Goal: Transaction & Acquisition: Purchase product/service

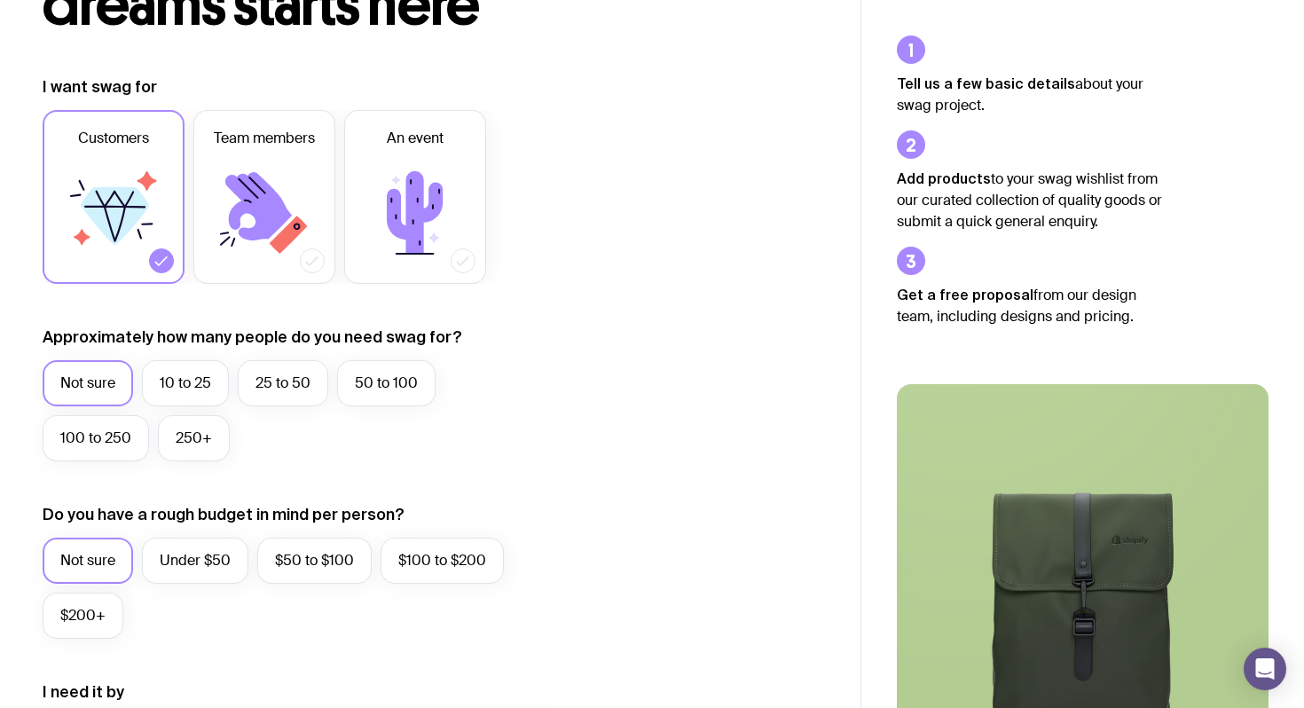
scroll to position [196, 0]
click at [170, 374] on label "10 to 25" at bounding box center [185, 382] width 87 height 46
click at [0, 0] on input "10 to 25" at bounding box center [0, 0] width 0 height 0
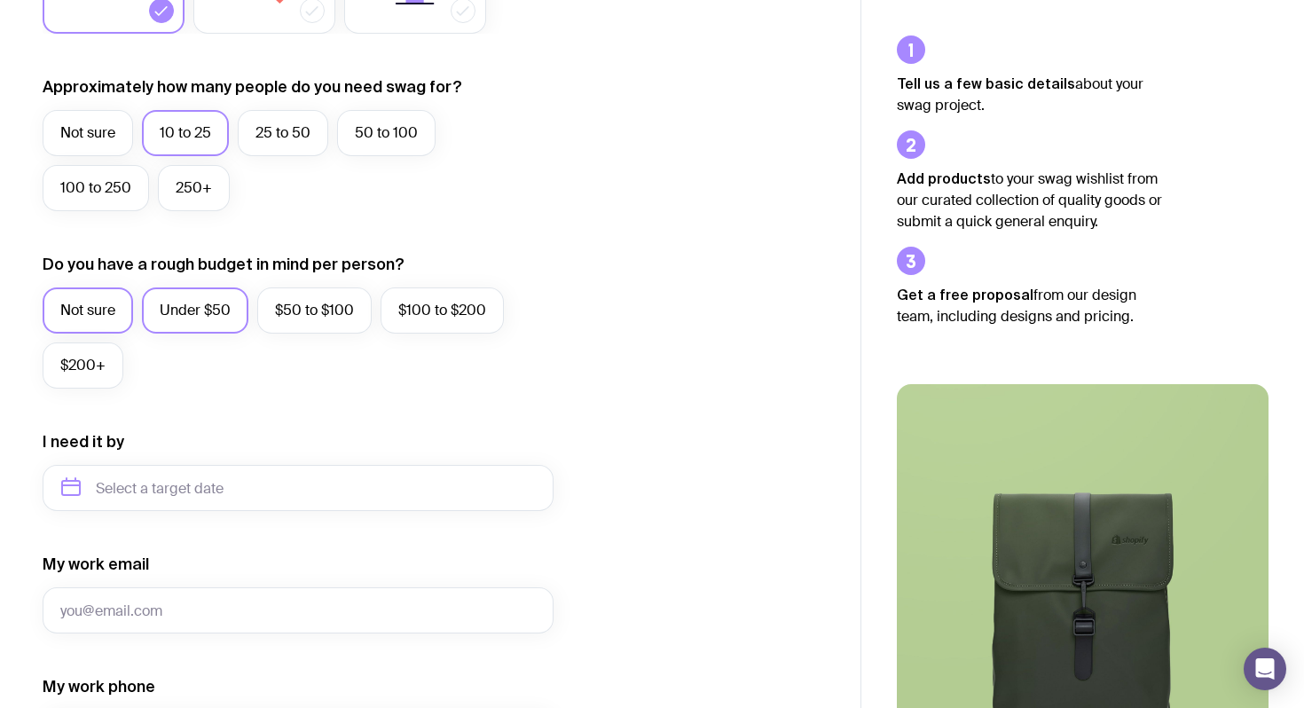
click at [213, 325] on label "Under $50" at bounding box center [195, 311] width 106 height 46
click at [0, 0] on input "Under $50" at bounding box center [0, 0] width 0 height 0
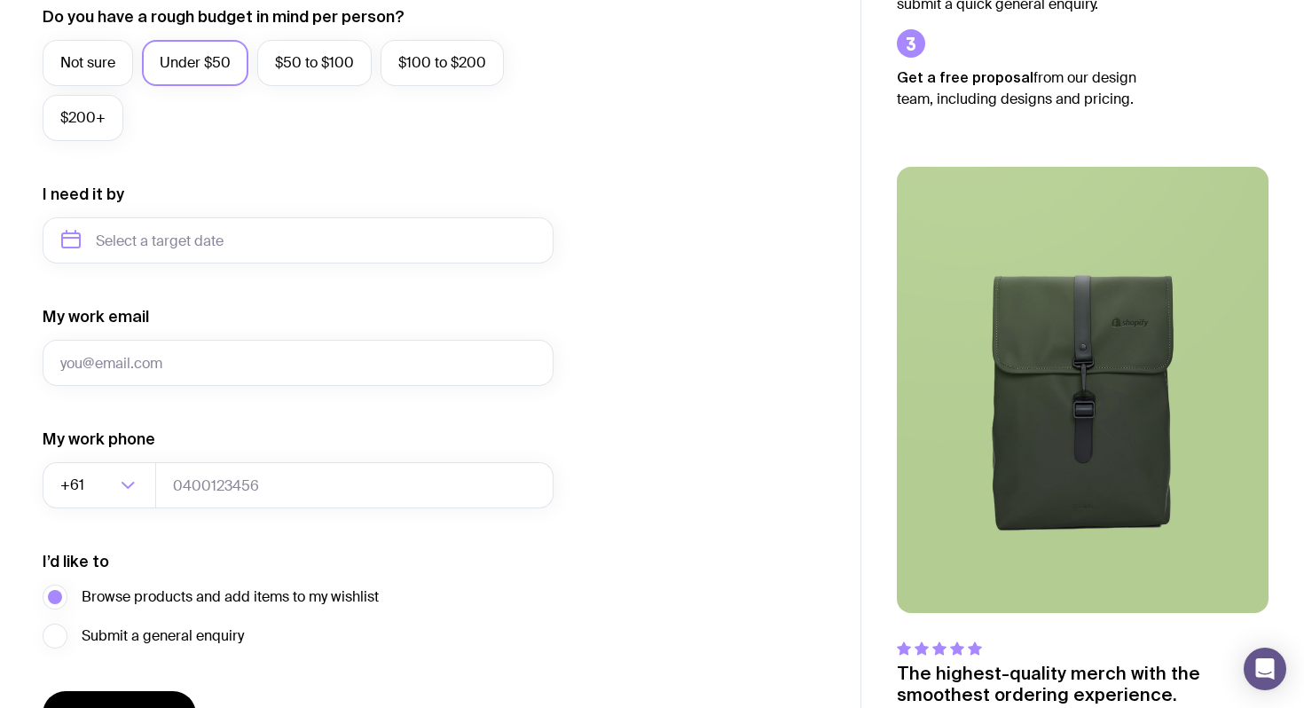
scroll to position [800, 0]
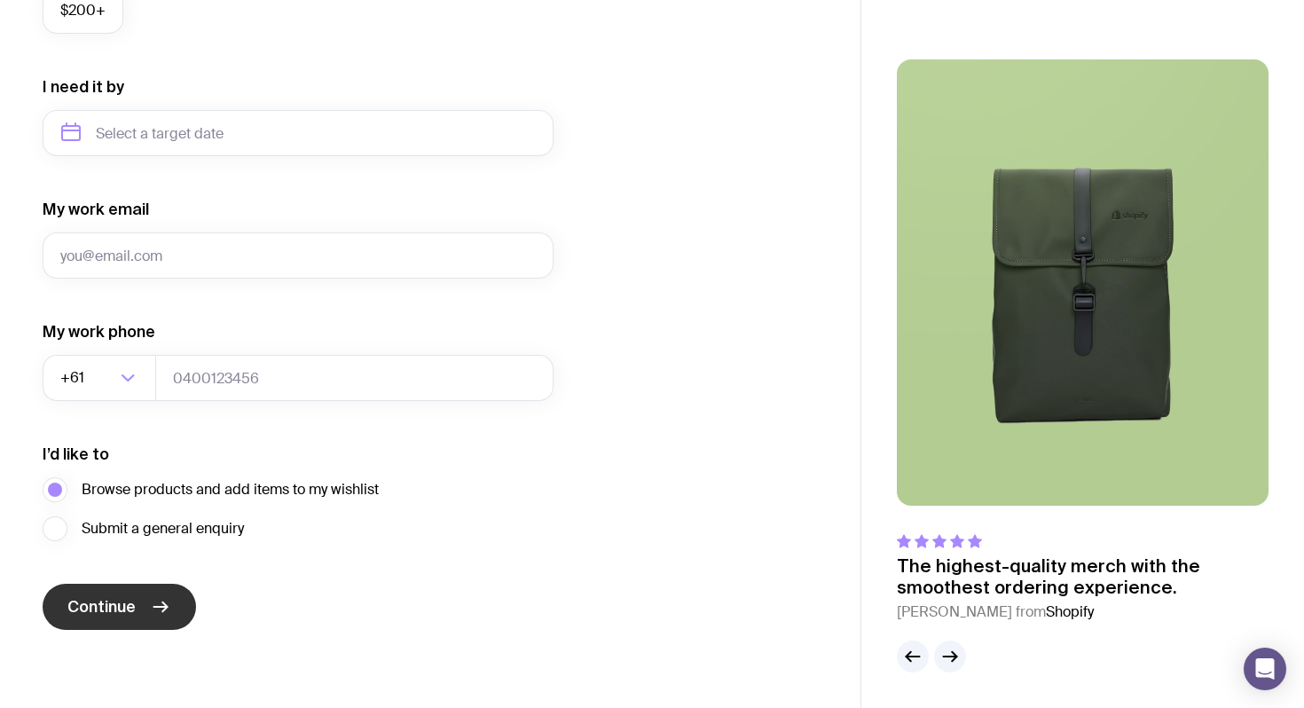
click at [138, 600] on button "Continue" at bounding box center [120, 607] width 154 height 46
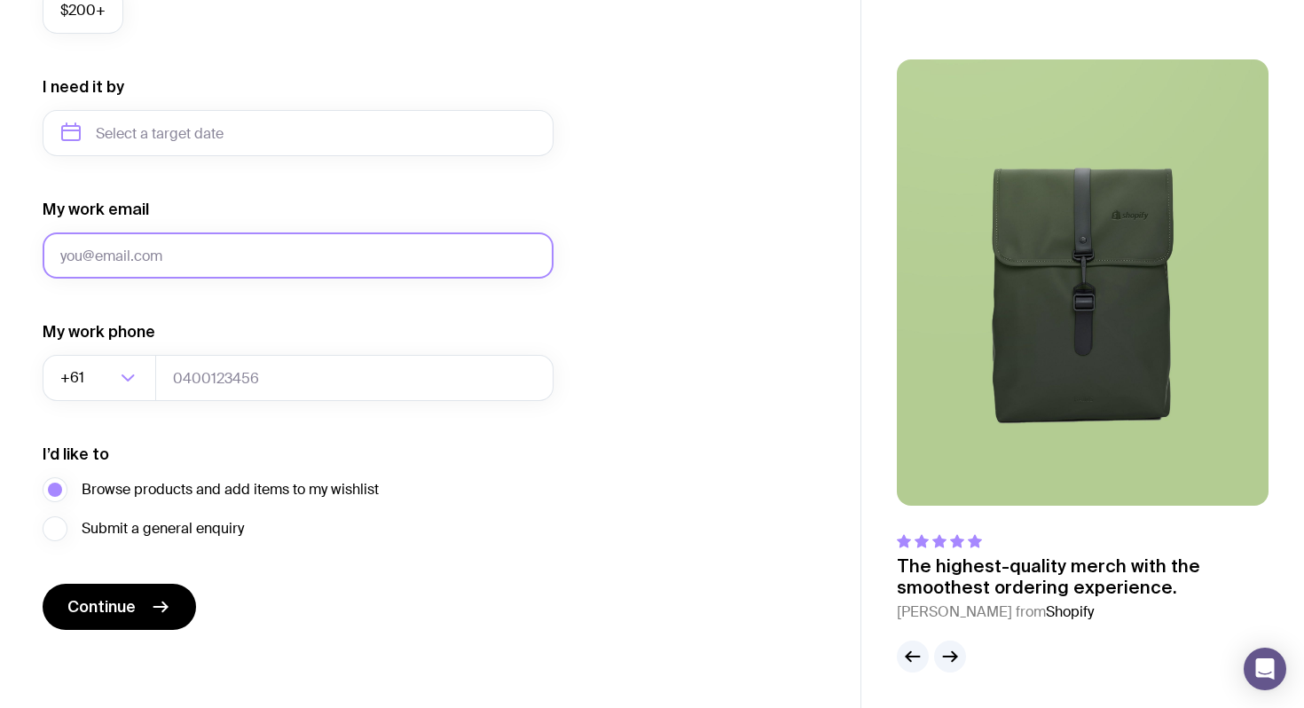
click at [106, 263] on input "My work email" at bounding box center [298, 255] width 511 height 46
type input "t"
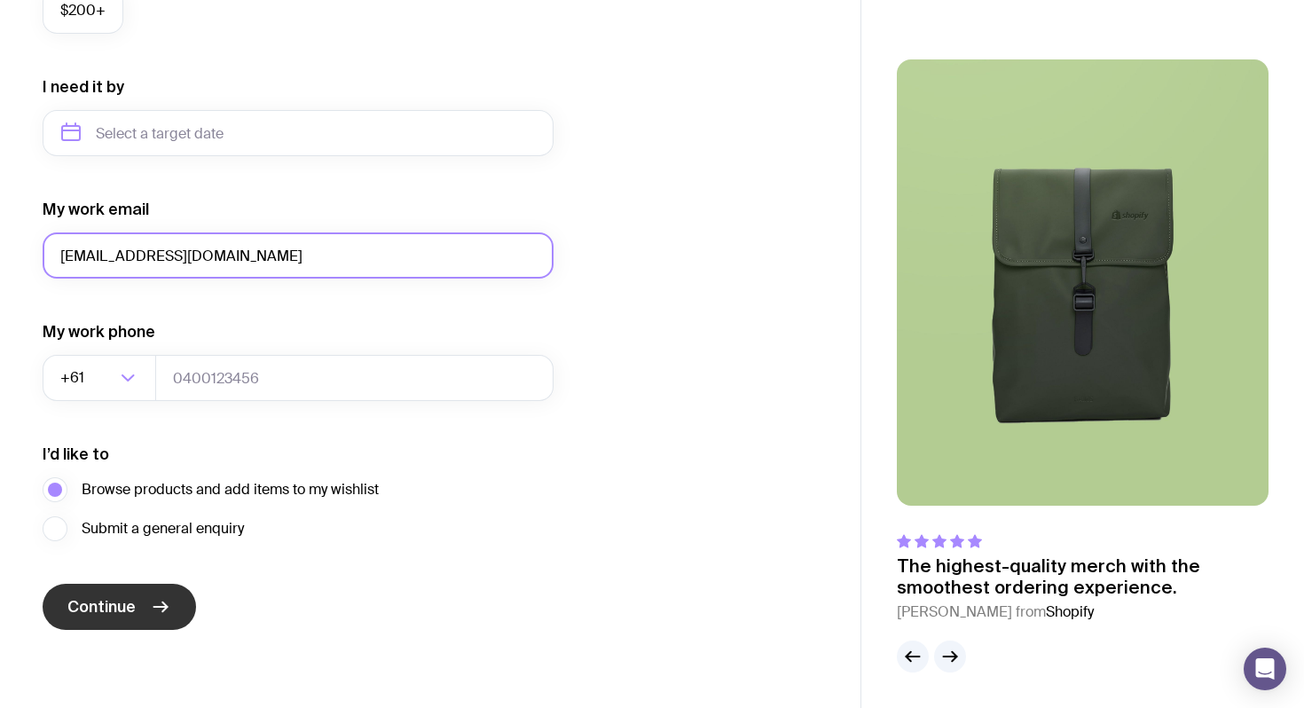
type input "[EMAIL_ADDRESS][DOMAIN_NAME]"
click at [101, 602] on span "Continue" at bounding box center [101, 606] width 68 height 21
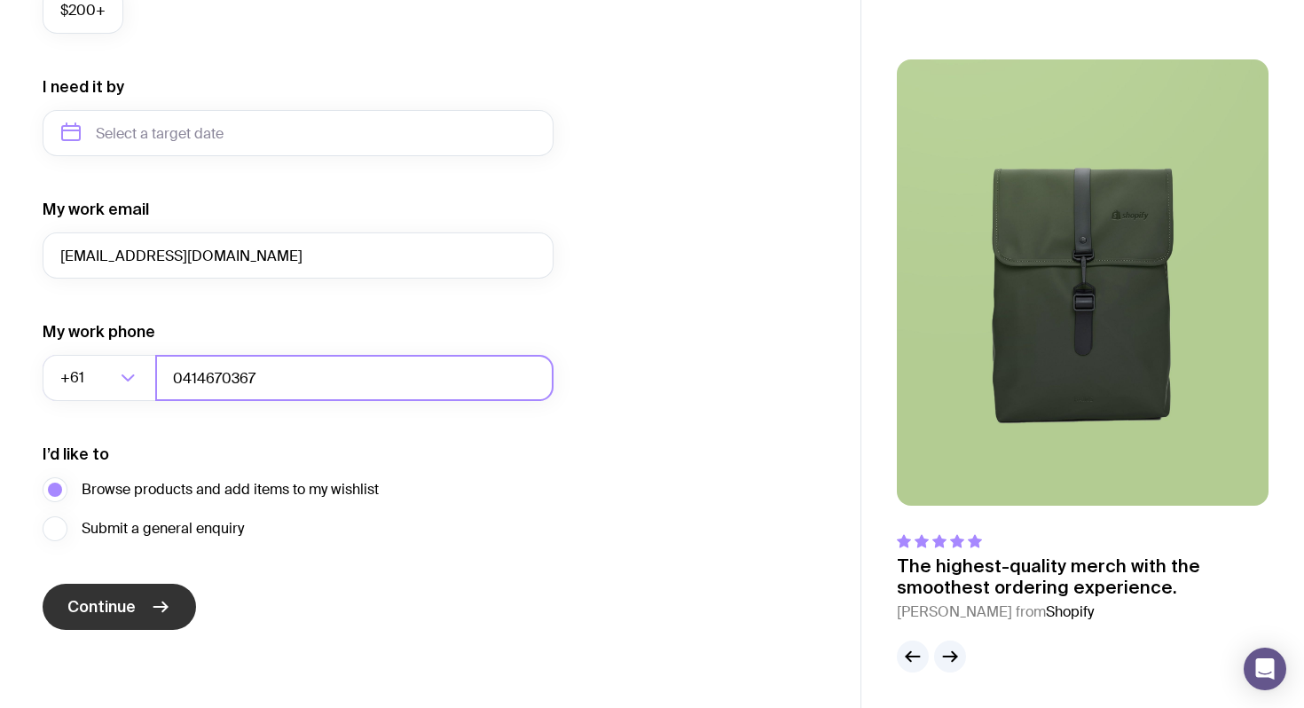
type input "0414670367"
click at [172, 597] on button "Continue" at bounding box center [120, 607] width 154 height 46
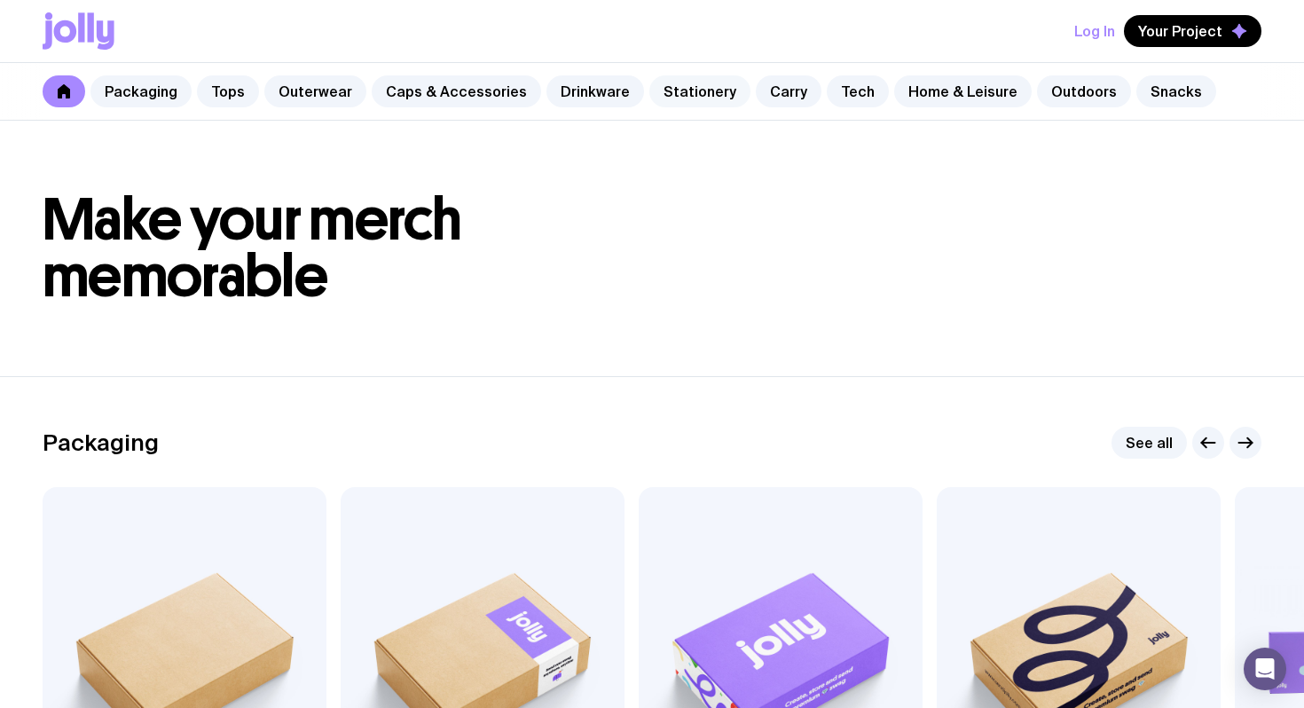
click at [660, 97] on link "Stationery" at bounding box center [700, 91] width 101 height 32
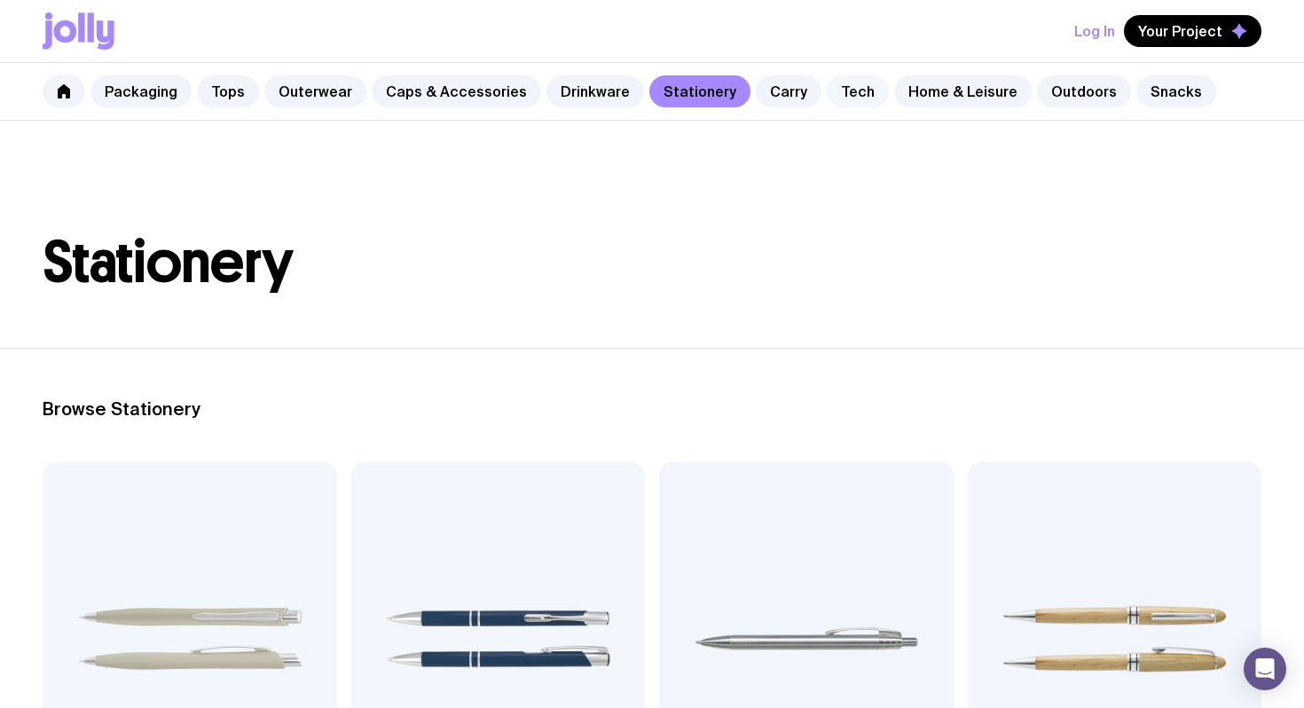
click at [844, 99] on link "Tech" at bounding box center [858, 91] width 62 height 32
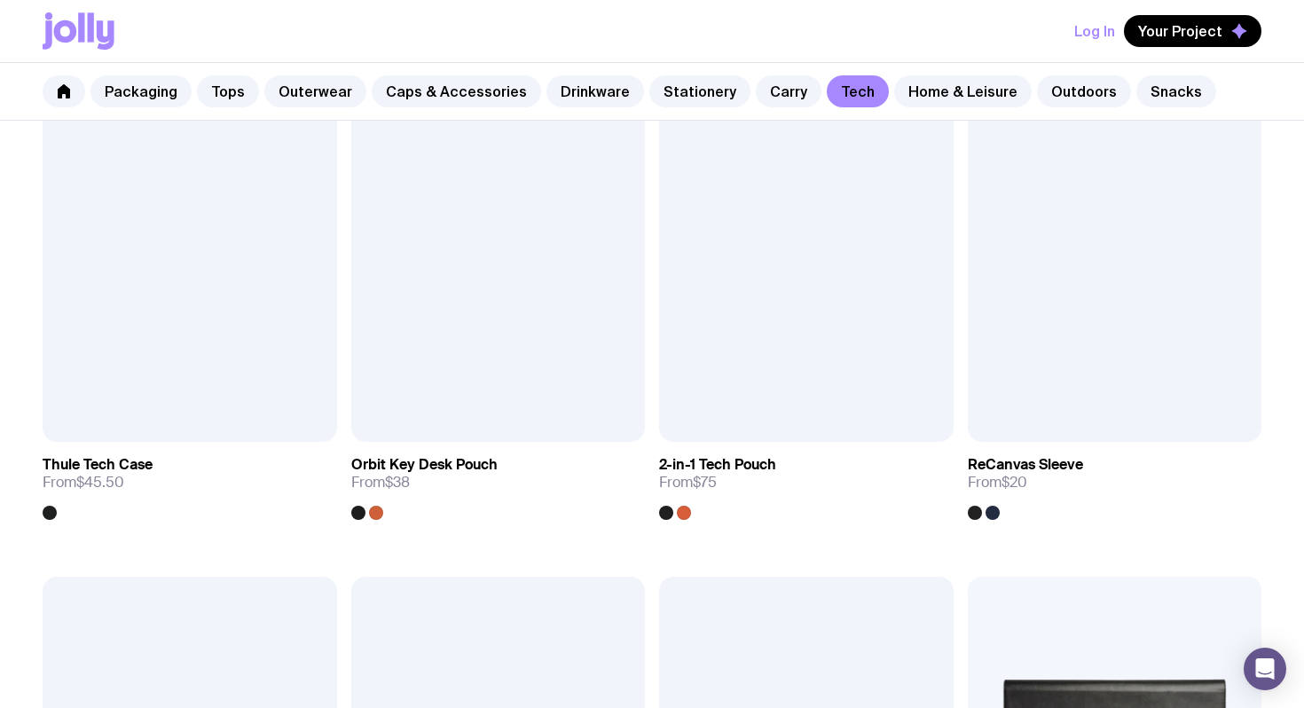
scroll to position [1615, 0]
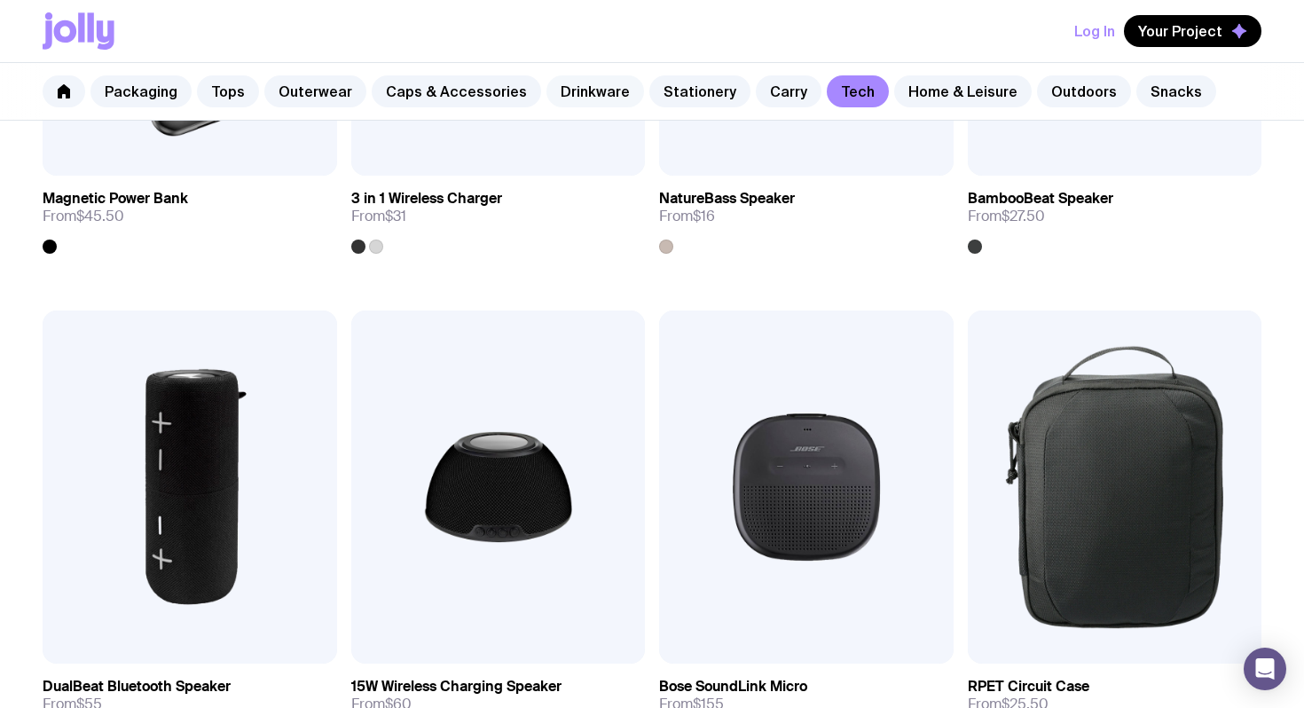
click at [568, 86] on link "Drinkware" at bounding box center [596, 91] width 98 height 32
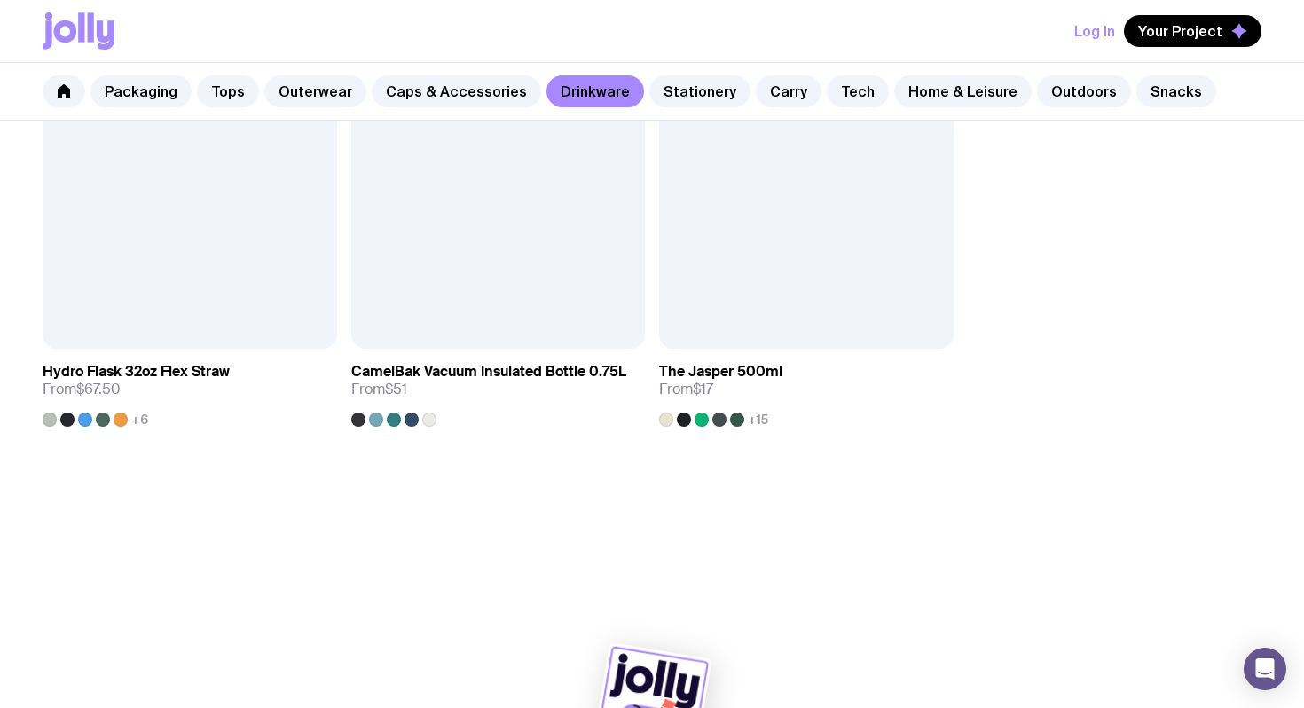
scroll to position [2927, 0]
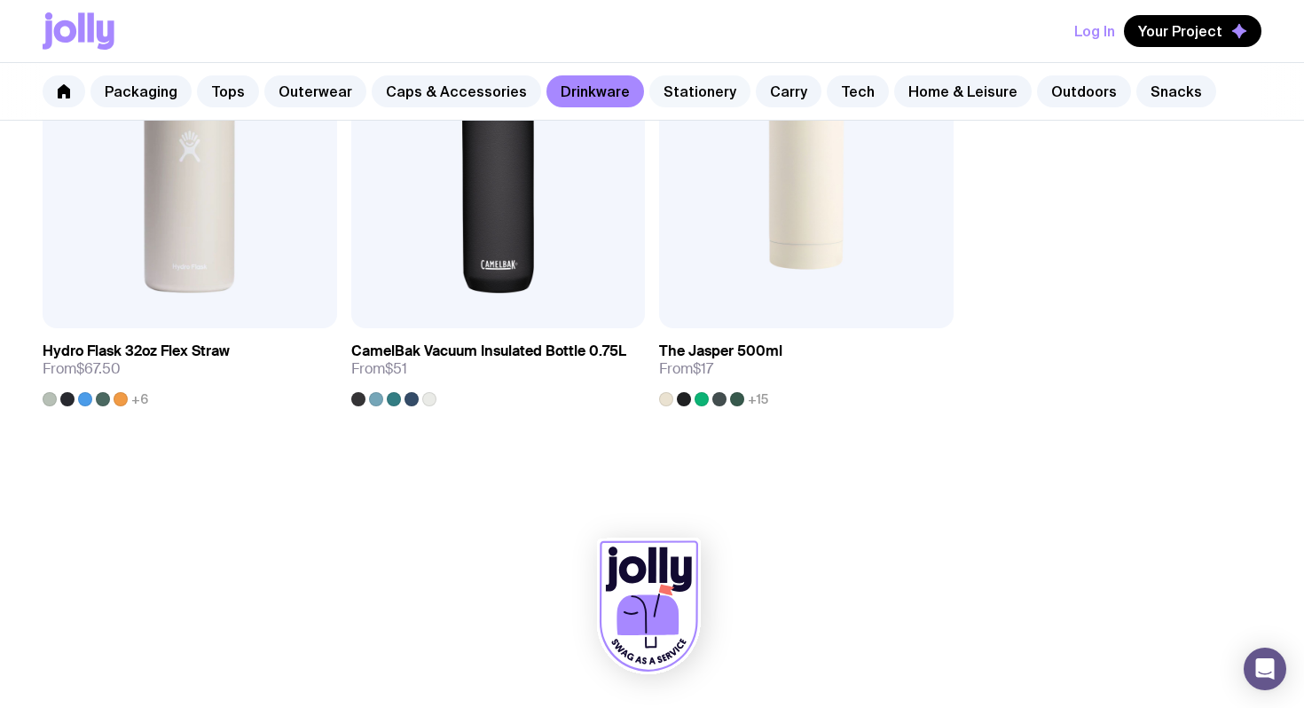
click at [693, 83] on link "Stationery" at bounding box center [700, 91] width 101 height 32
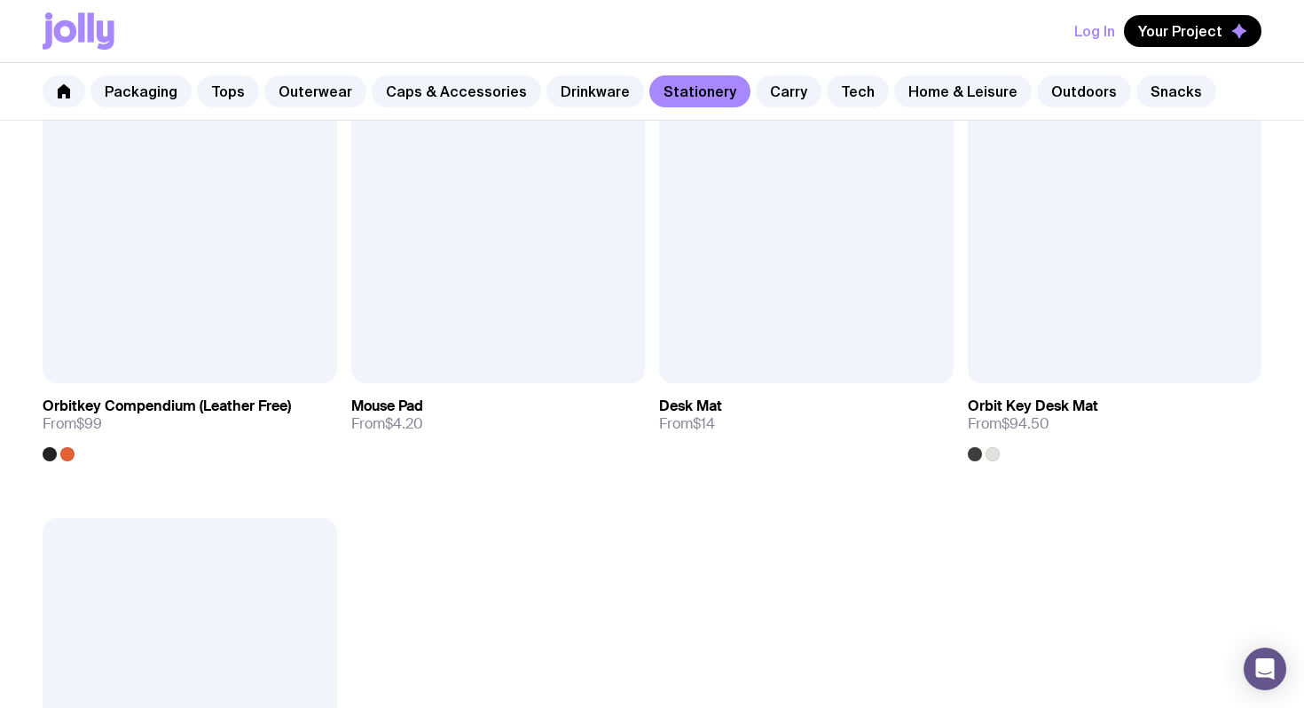
scroll to position [2872, 0]
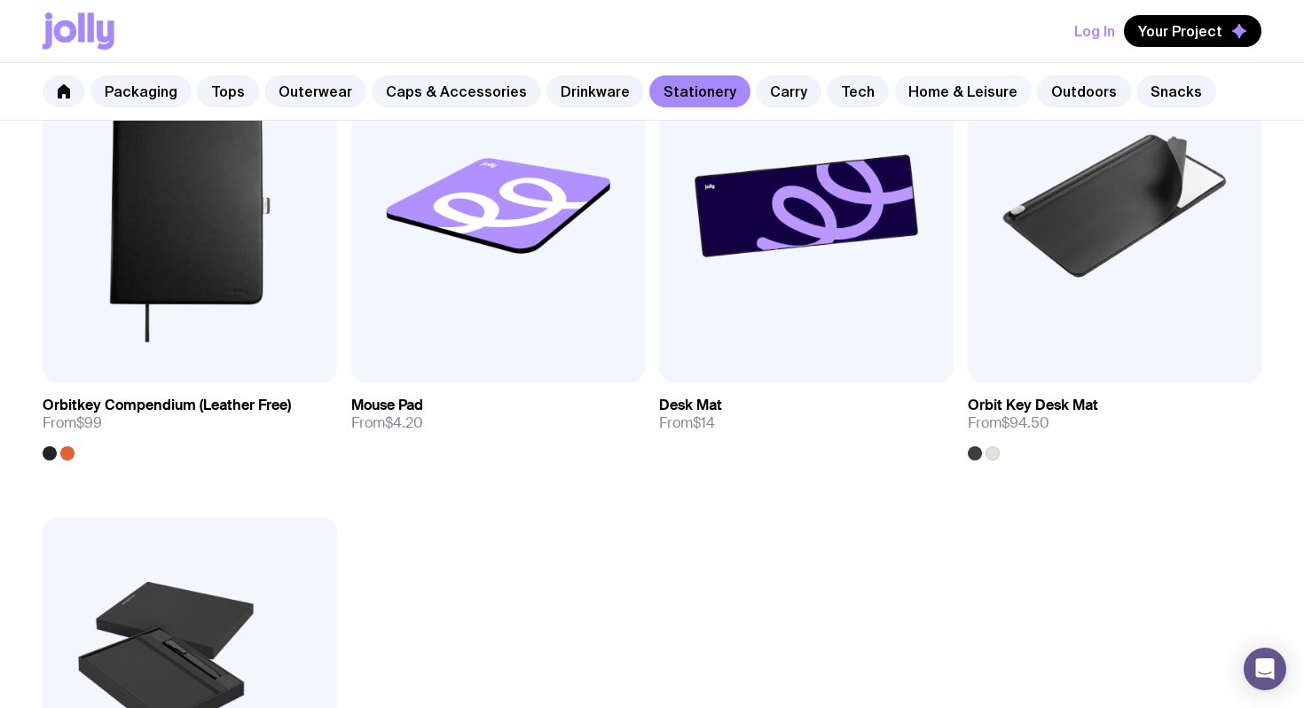
click at [894, 97] on link "Home & Leisure" at bounding box center [963, 91] width 138 height 32
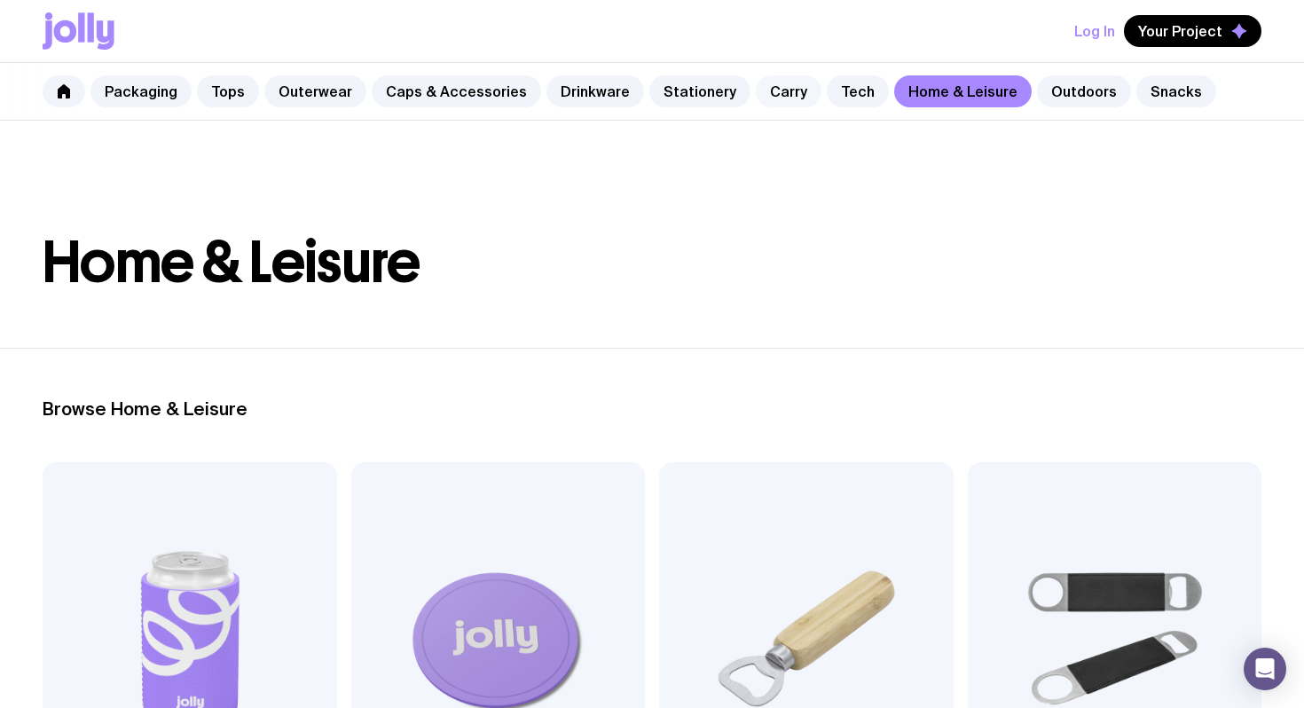
click at [756, 88] on link "Carry" at bounding box center [789, 91] width 66 height 32
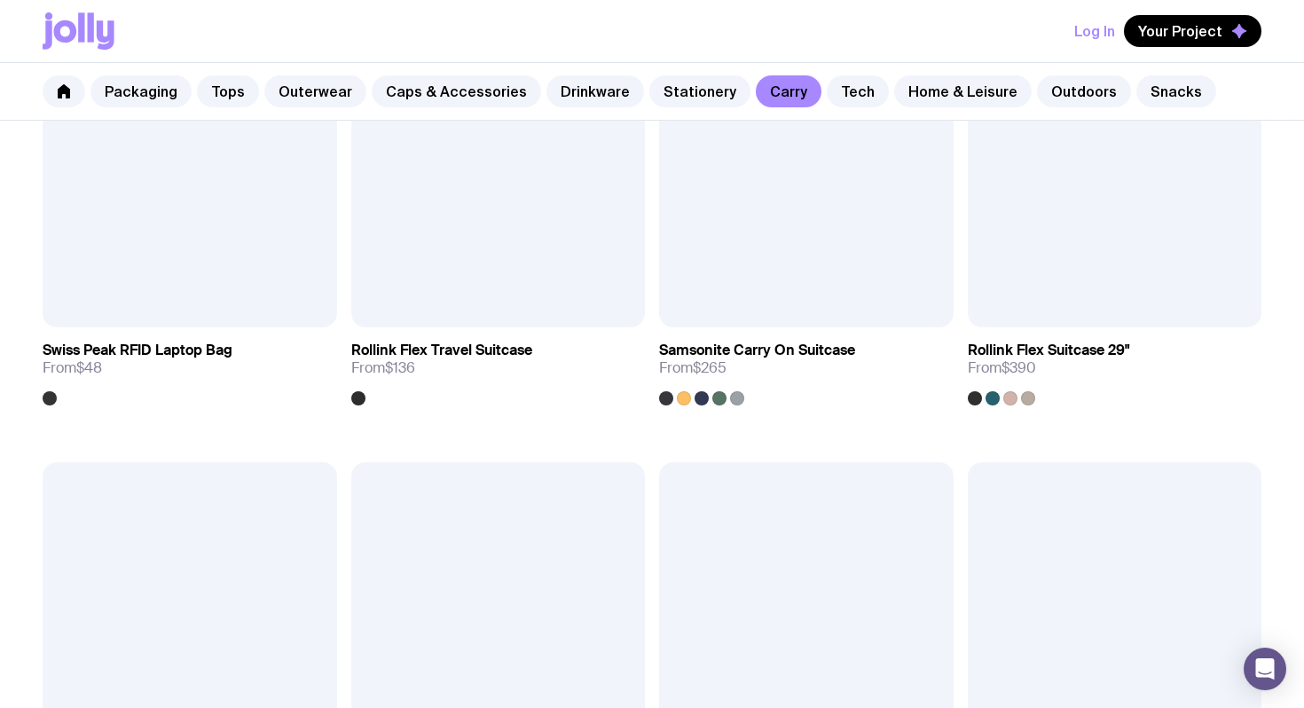
scroll to position [4390, 0]
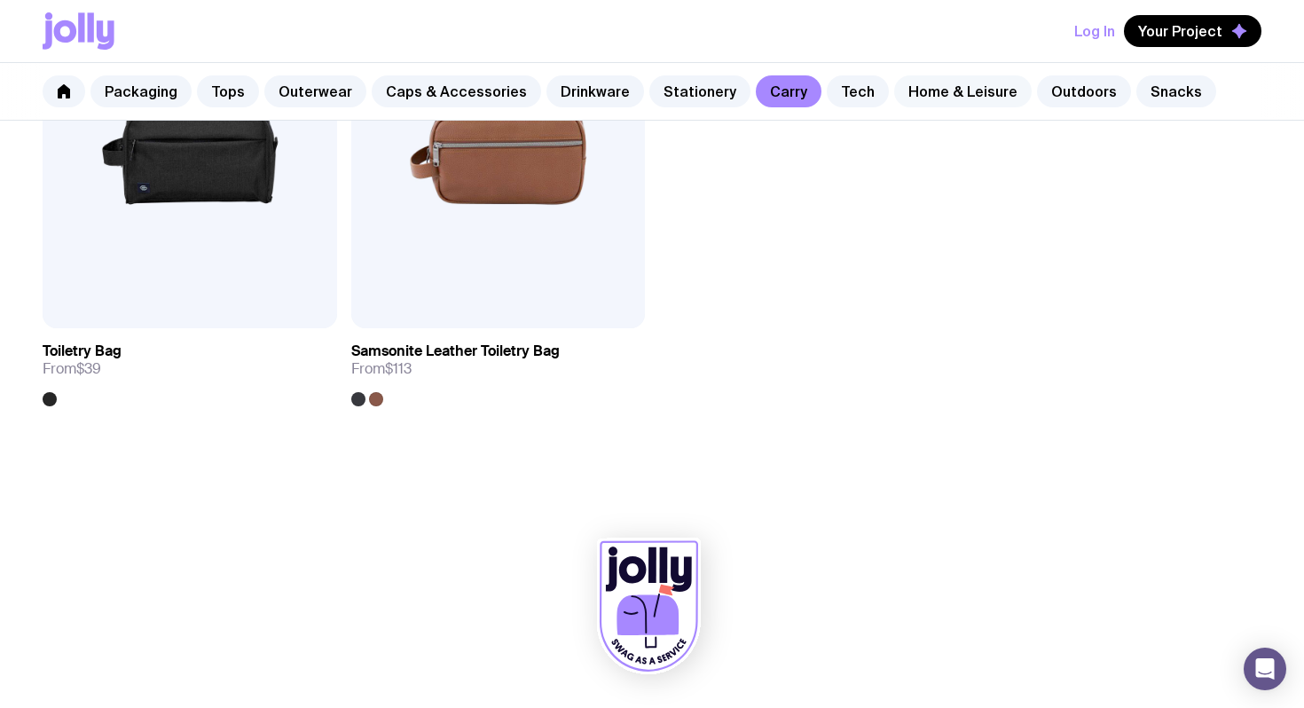
click at [902, 85] on link "Home & Leisure" at bounding box center [963, 91] width 138 height 32
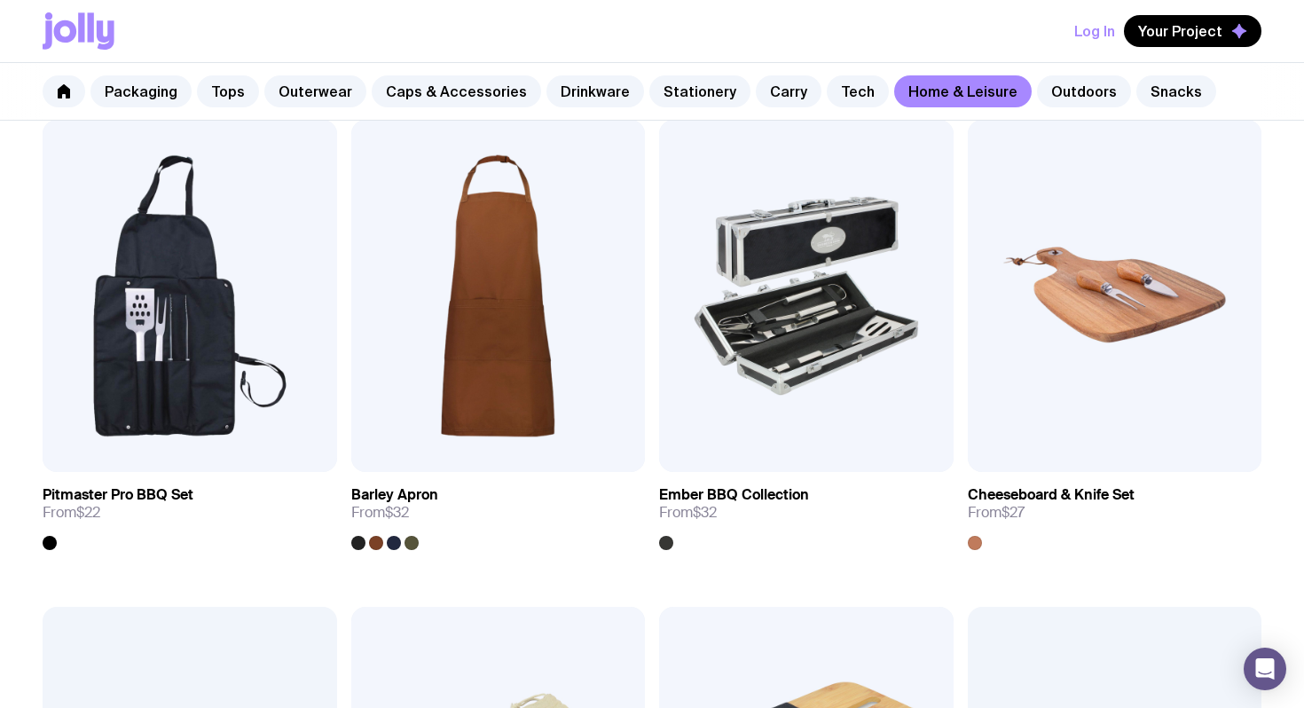
scroll to position [1103, 0]
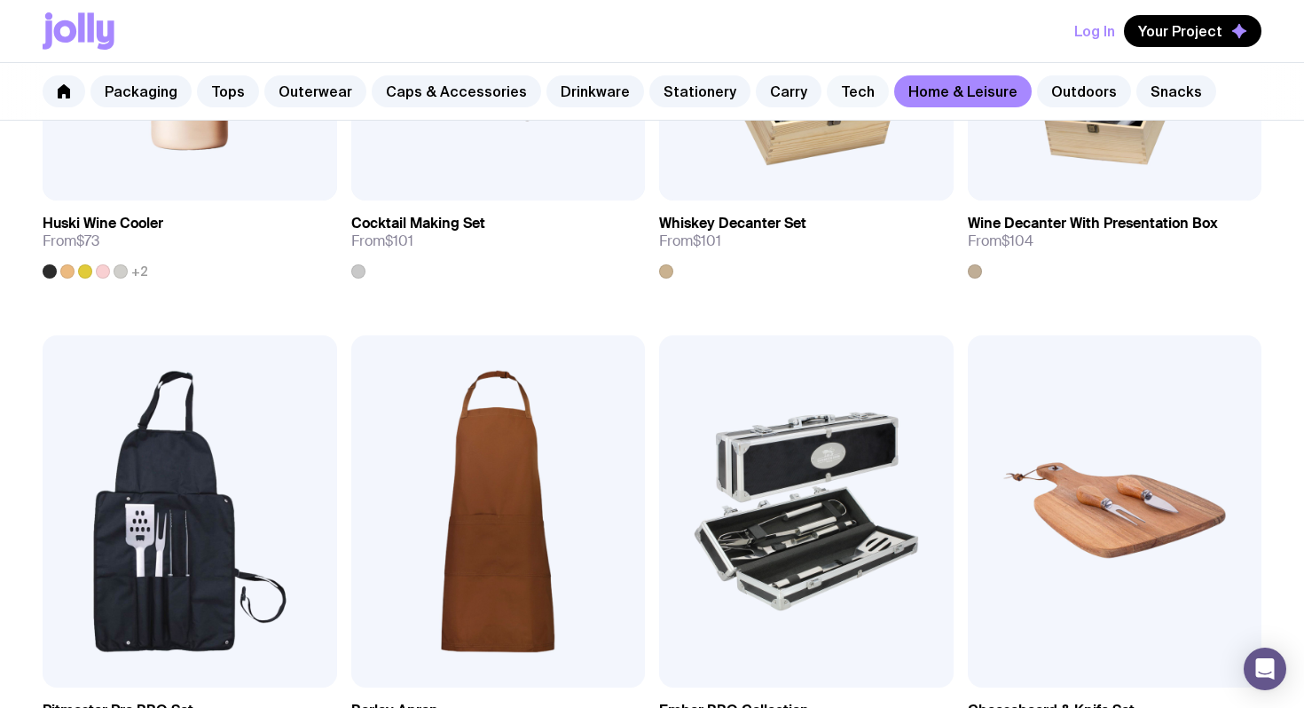
click at [837, 98] on link "Tech" at bounding box center [858, 91] width 62 height 32
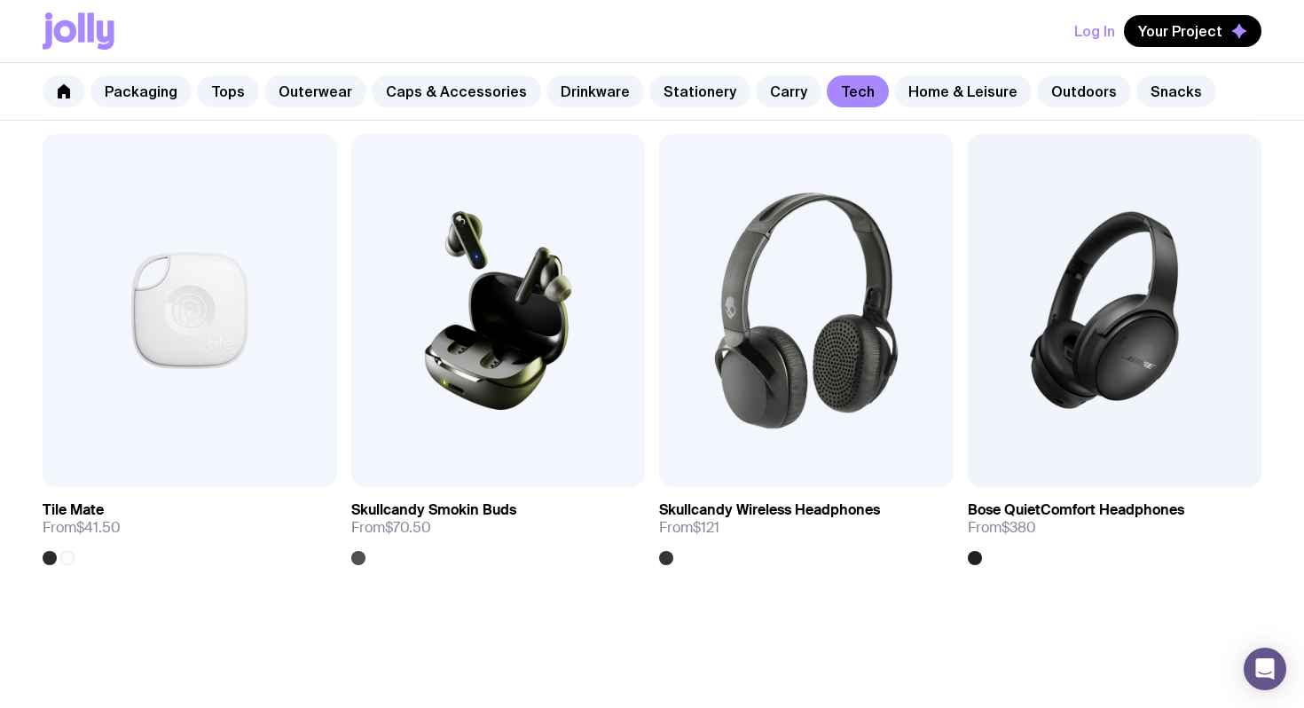
scroll to position [3259, 0]
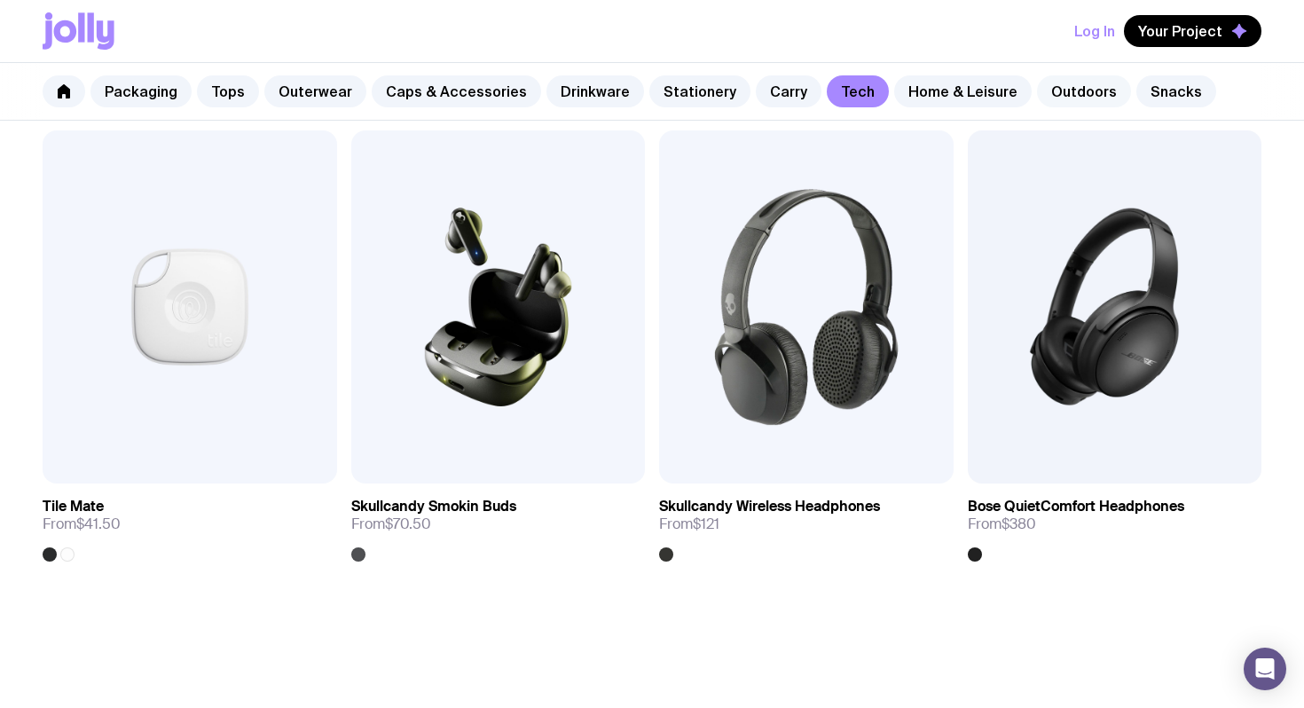
click at [1037, 98] on link "Outdoors" at bounding box center [1084, 91] width 94 height 32
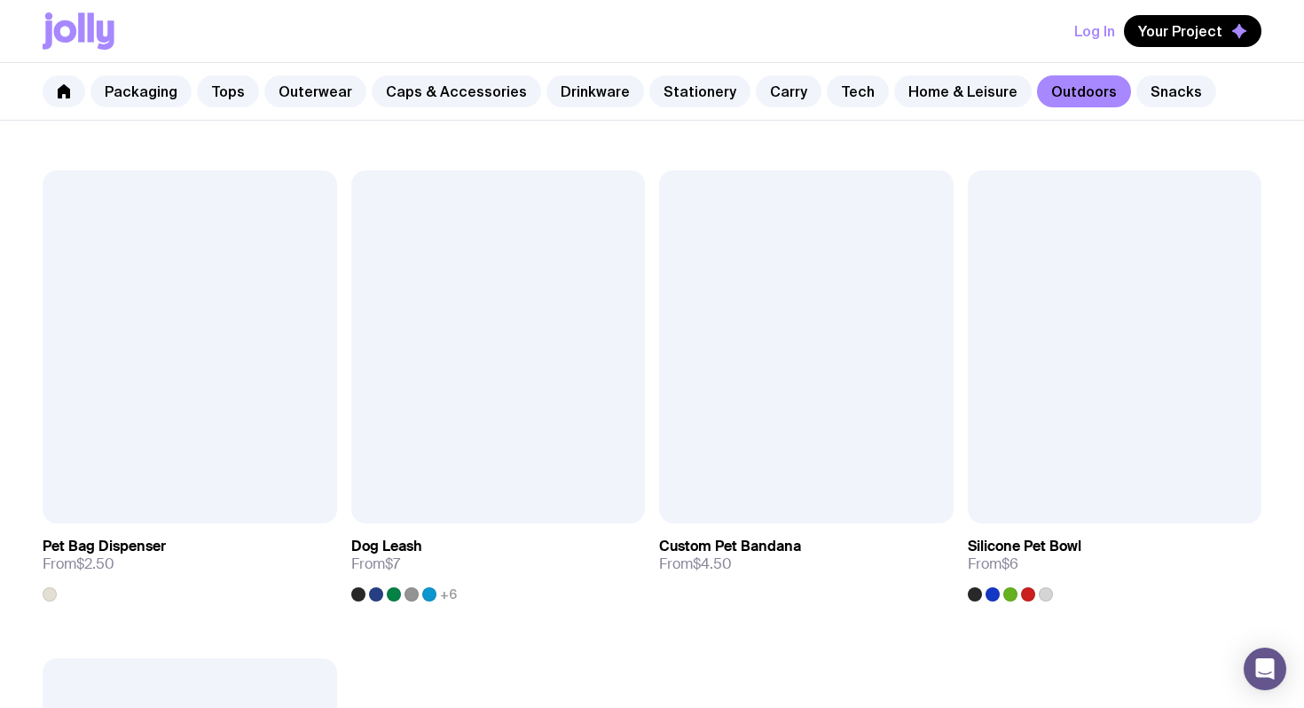
scroll to position [2242, 0]
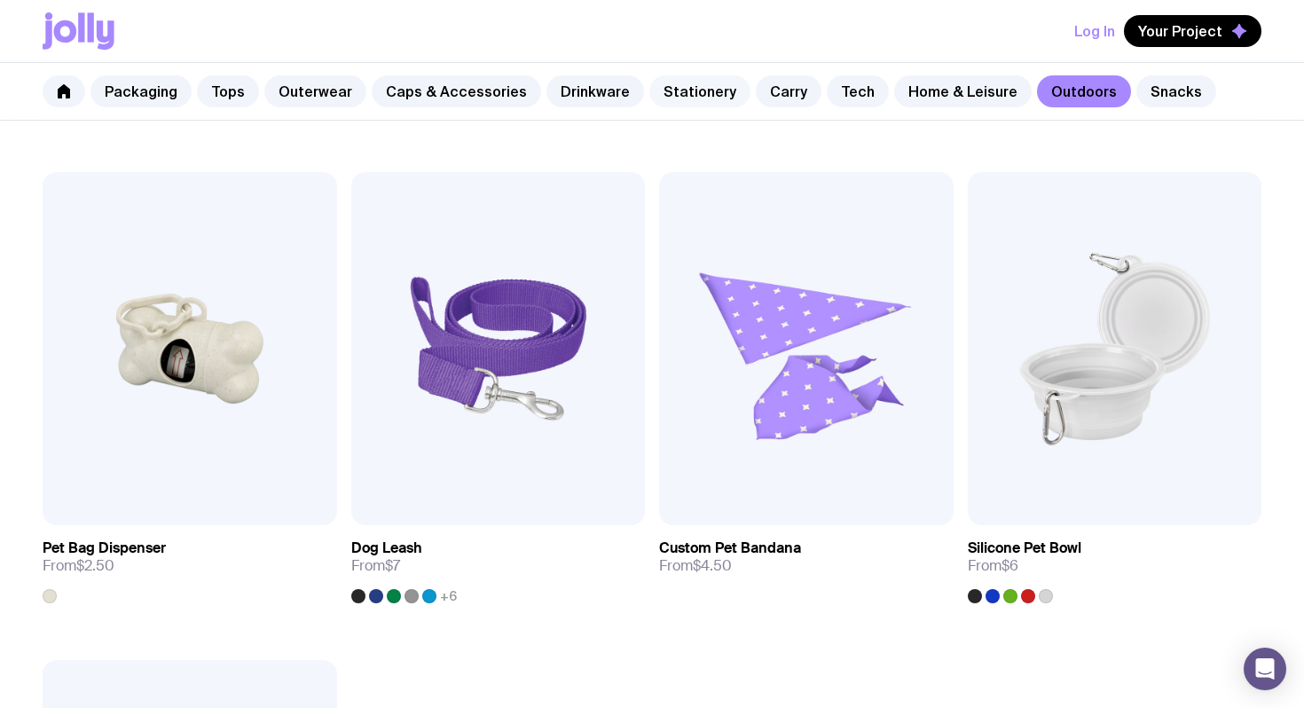
click at [669, 91] on link "Stationery" at bounding box center [700, 91] width 101 height 32
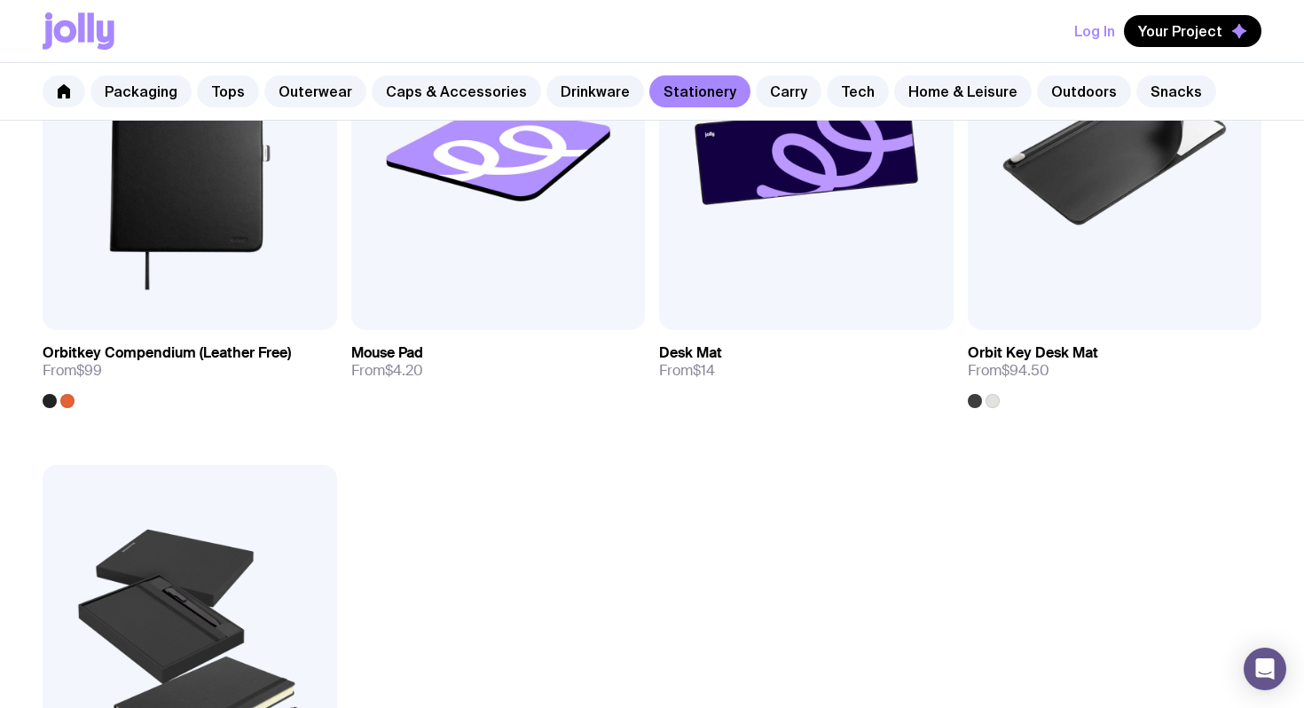
scroll to position [2924, 0]
click at [547, 83] on link "Drinkware" at bounding box center [596, 91] width 98 height 32
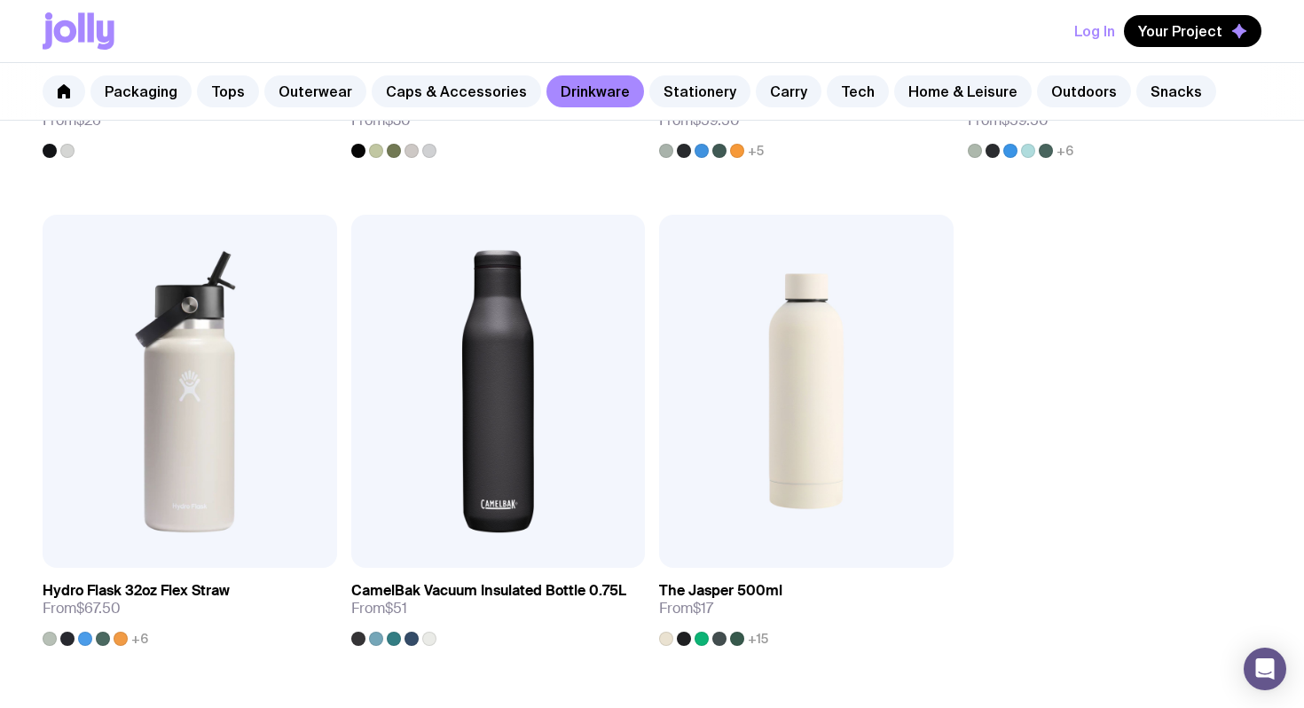
scroll to position [2688, 0]
click at [377, 79] on link "Caps & Accessories" at bounding box center [456, 91] width 169 height 32
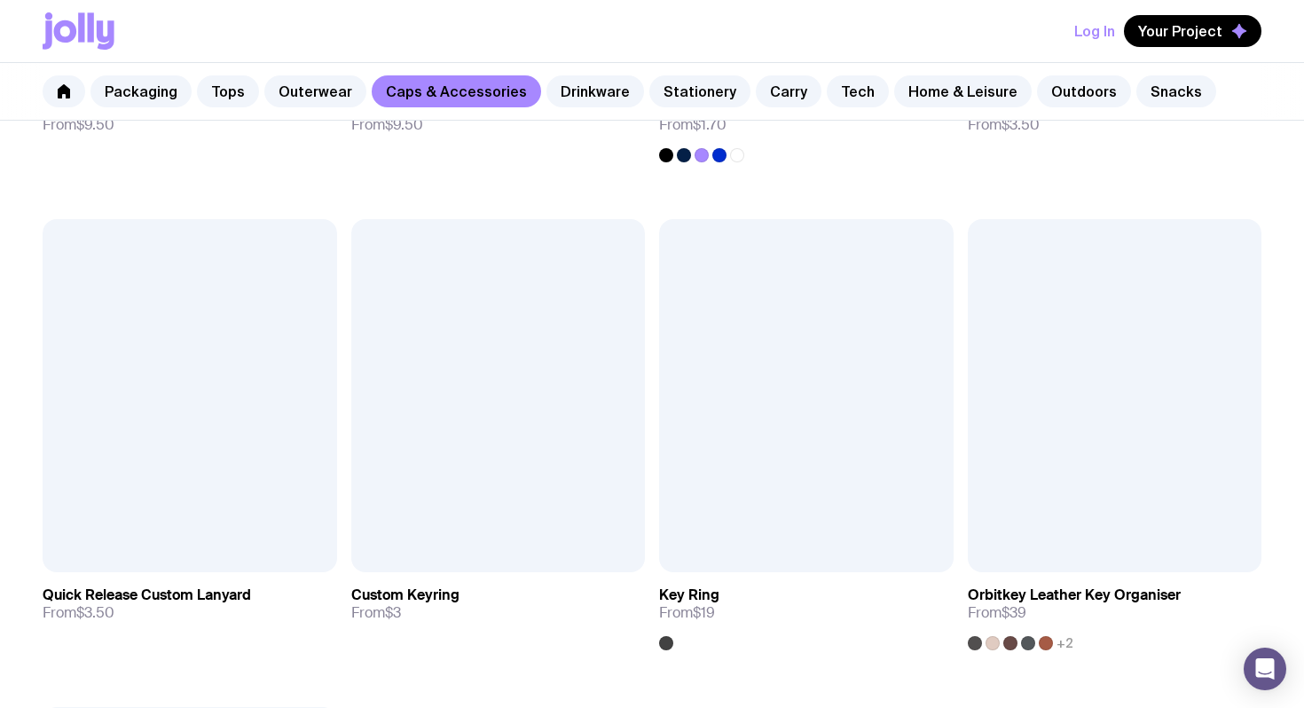
scroll to position [2710, 0]
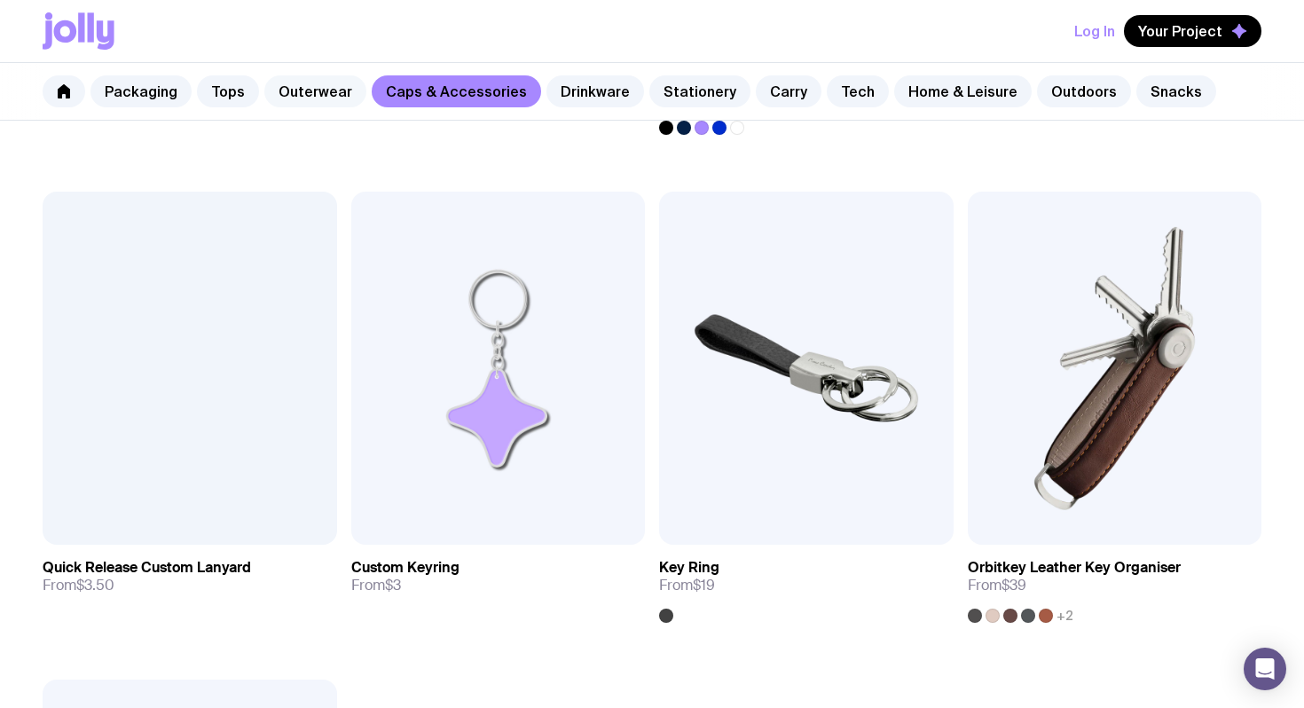
click at [304, 95] on link "Outerwear" at bounding box center [315, 91] width 102 height 32
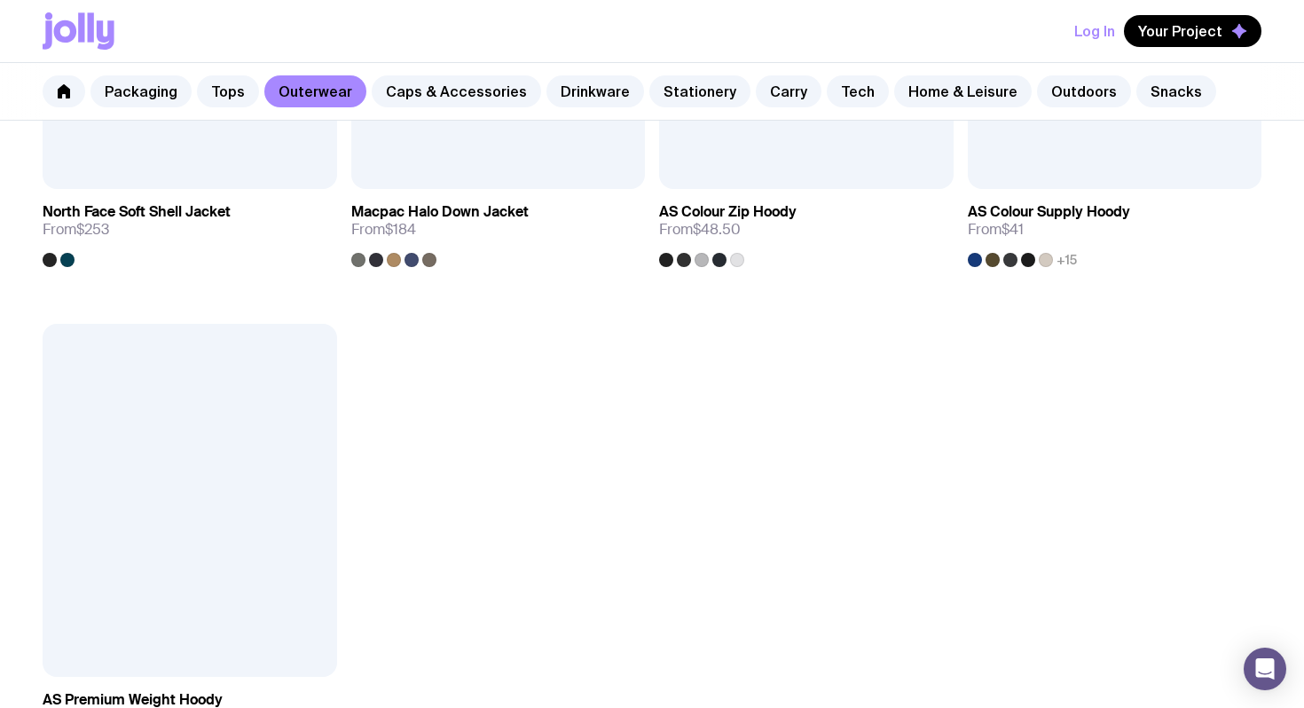
scroll to position [2628, 0]
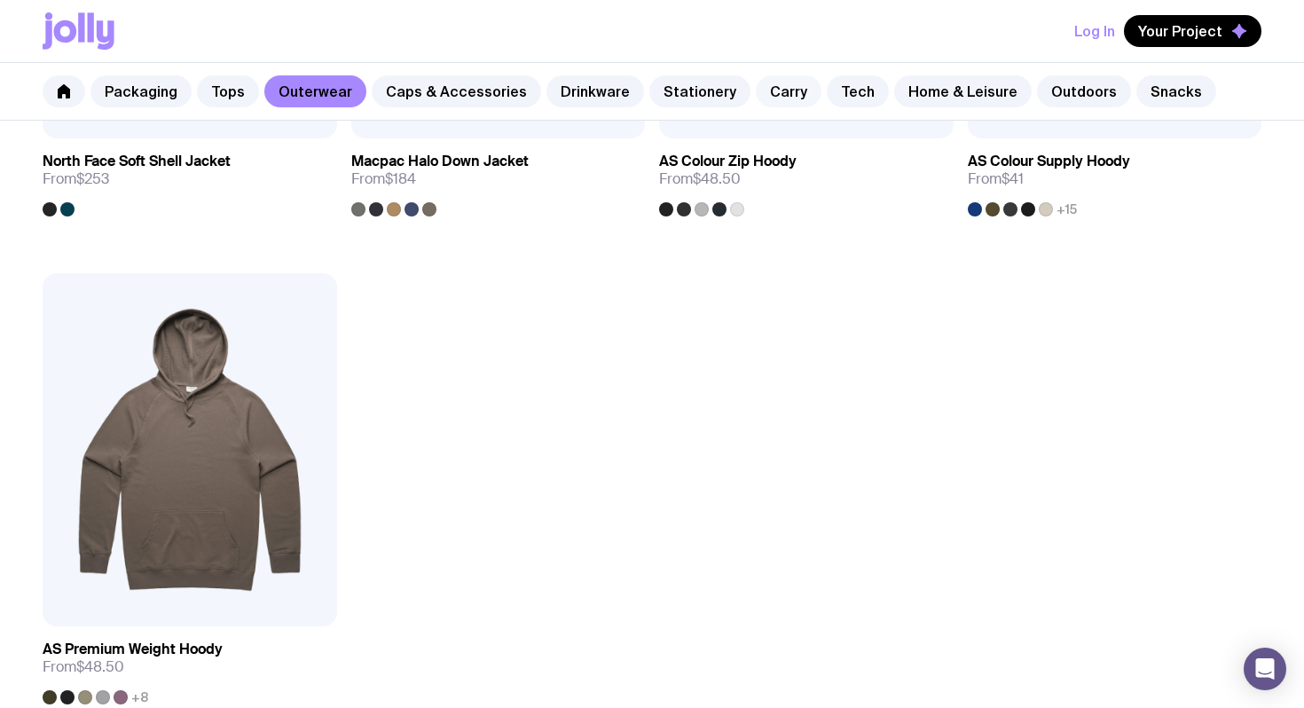
click at [756, 97] on link "Carry" at bounding box center [789, 91] width 66 height 32
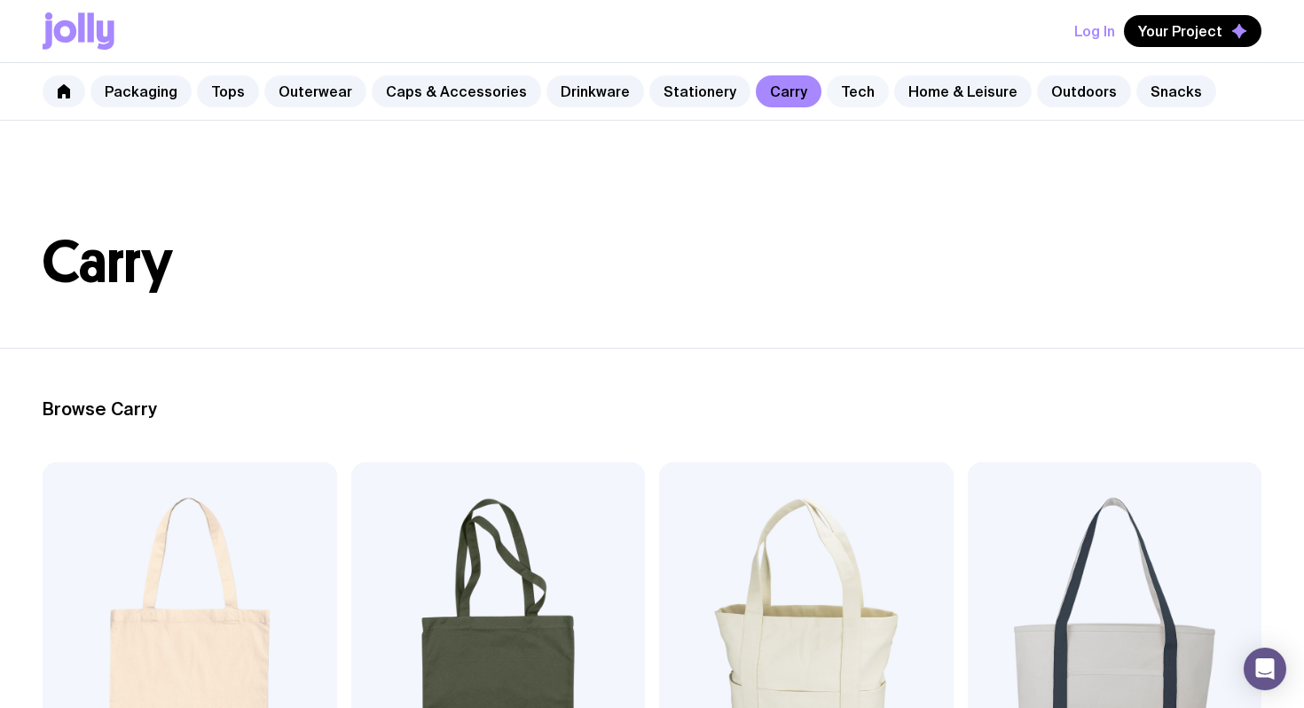
click at [827, 93] on link "Tech" at bounding box center [858, 91] width 62 height 32
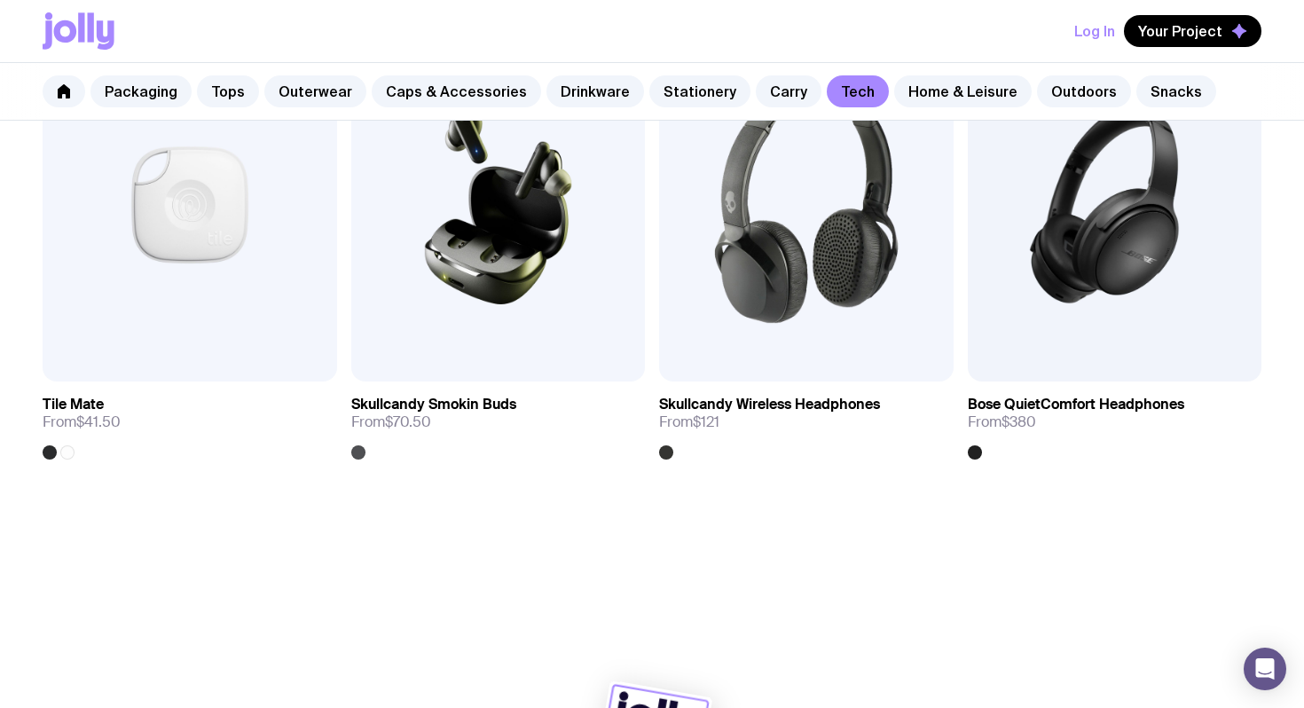
scroll to position [3414, 0]
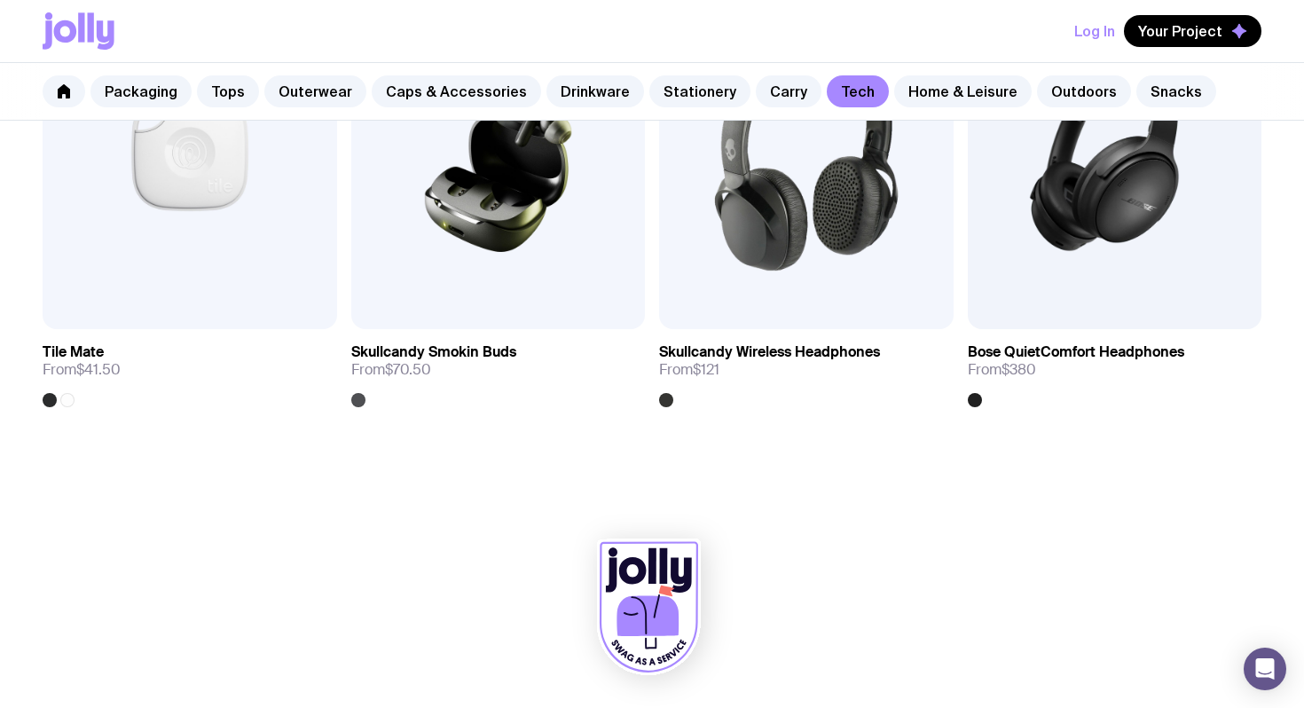
click at [956, 110] on div "Packaging Tops Outerwear Caps & Accessories Drinkware Stationery Carry Tech Hom…" at bounding box center [652, 92] width 1304 height 58
click at [935, 95] on link "Home & Leisure" at bounding box center [963, 91] width 138 height 32
